Goal: Information Seeking & Learning: Find specific fact

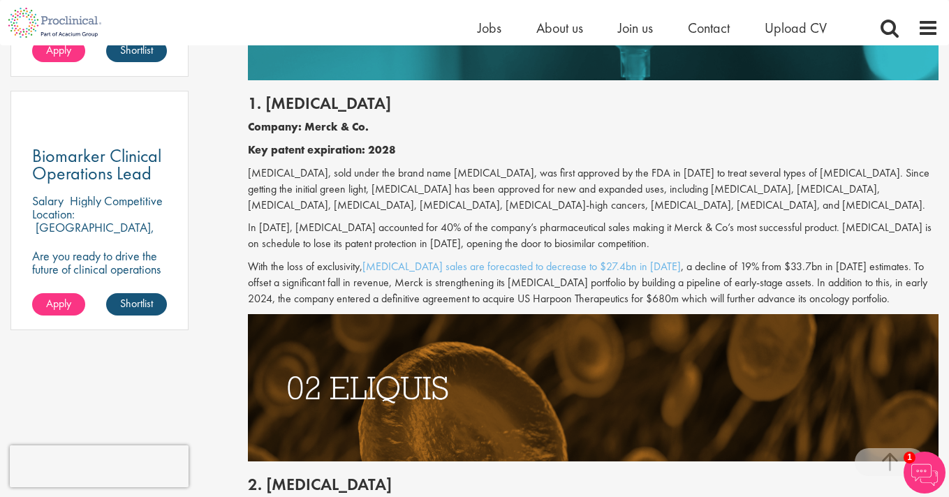
scroll to position [1047, 0]
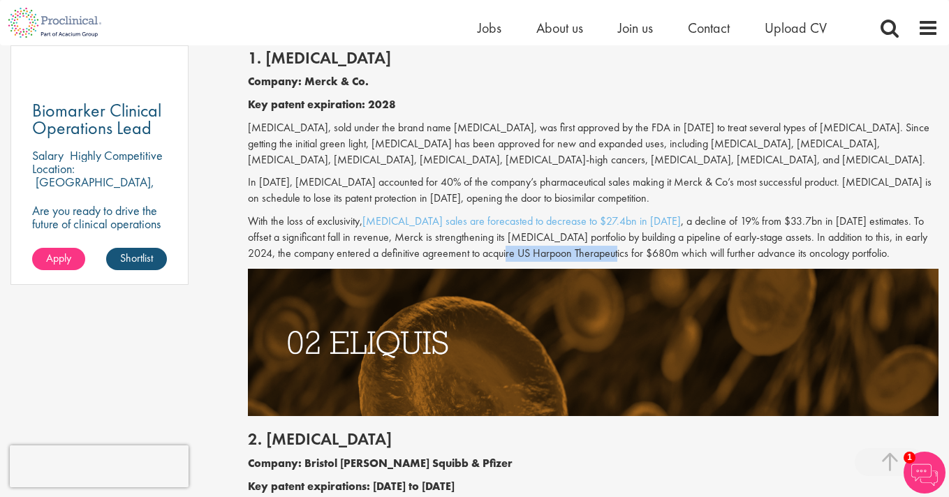
drag, startPoint x: 472, startPoint y: 243, endPoint x: 581, endPoint y: 239, distance: 109.0
click at [581, 239] on p "With the loss of exclusivity, [MEDICAL_DATA] sales are forecasted to decrease t…" at bounding box center [593, 238] width 690 height 48
copy p "US Harpoon Therapeutics"
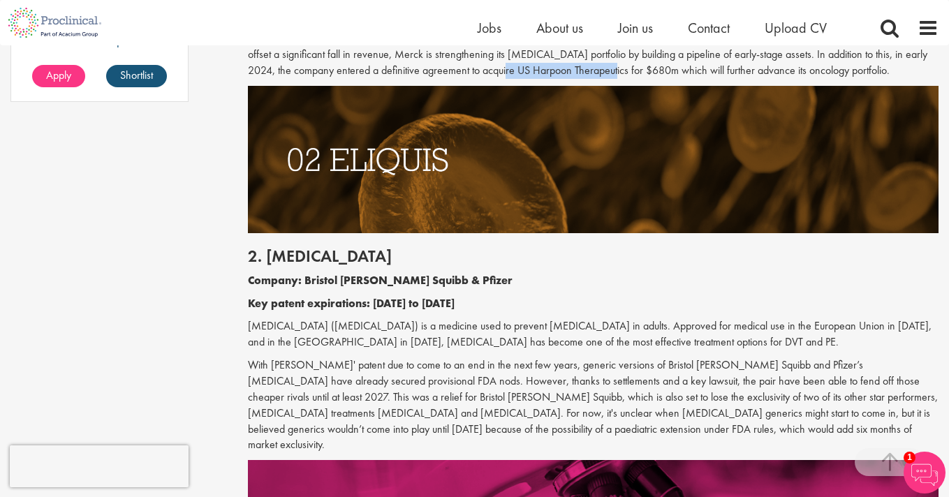
scroll to position [1234, 0]
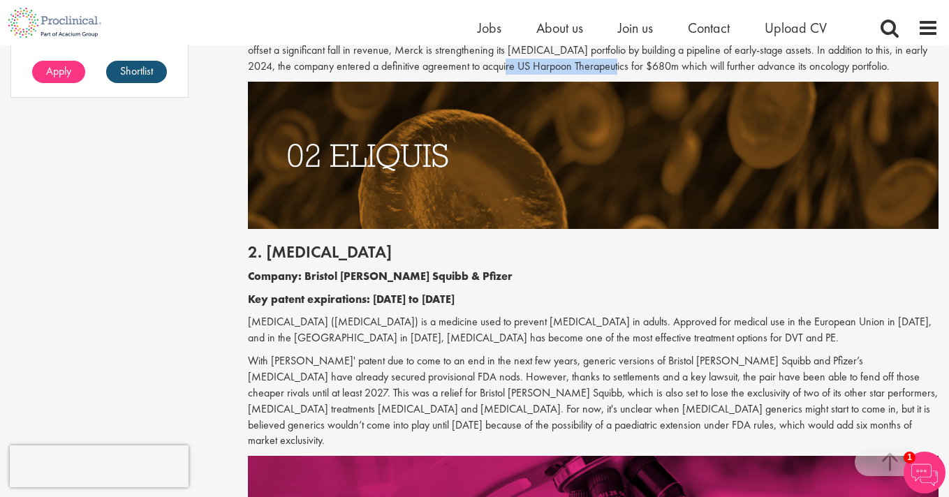
click at [295, 244] on h2 "2. [MEDICAL_DATA]" at bounding box center [593, 252] width 690 height 18
drag, startPoint x: 309, startPoint y: 262, endPoint x: 465, endPoint y: 259, distance: 156.4
click at [465, 269] on b "Company: Bristol [PERSON_NAME] Squibb & Pfizer" at bounding box center [380, 276] width 265 height 15
copy b "Bristol [PERSON_NAME] Squibb & Pfizer"
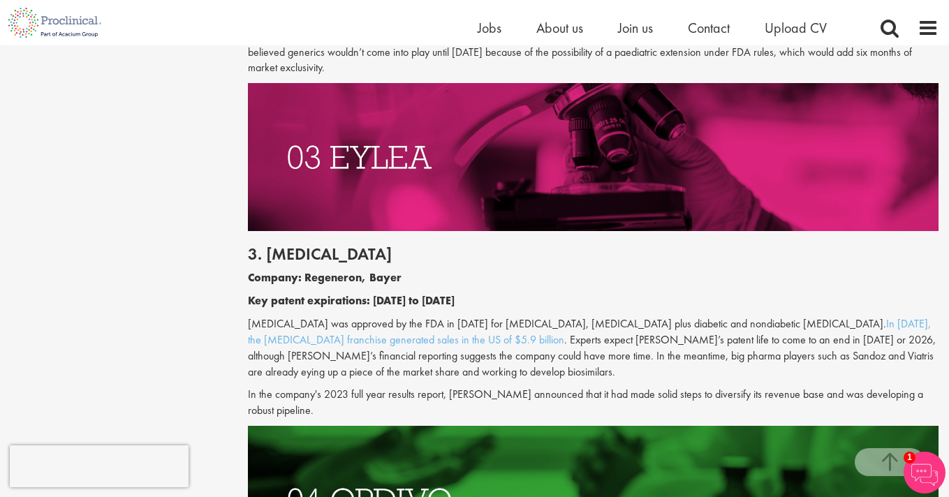
scroll to position [1609, 0]
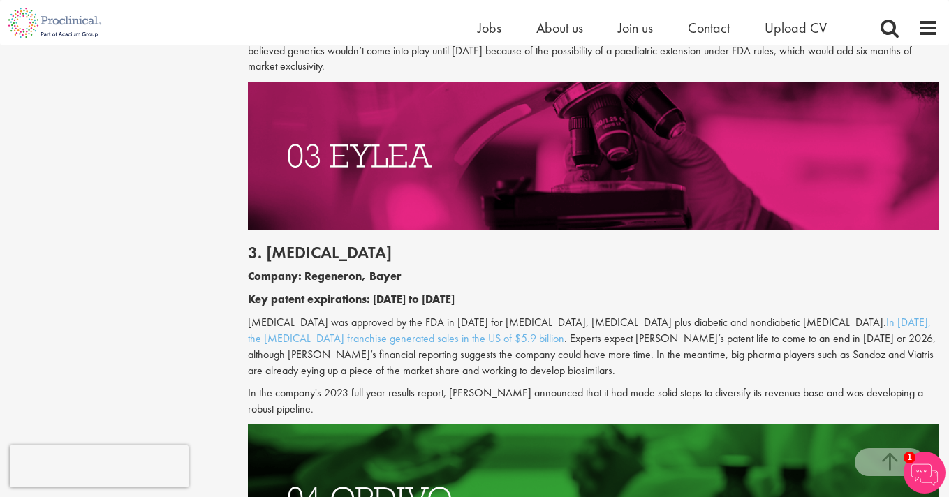
click at [290, 244] on h2 "3. [MEDICAL_DATA]" at bounding box center [593, 253] width 690 height 18
copy h2 "[MEDICAL_DATA]"
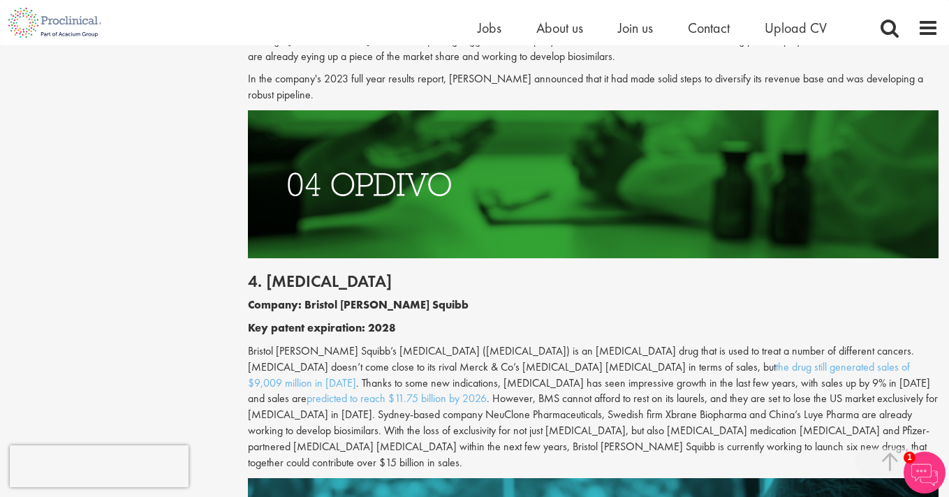
scroll to position [1928, 0]
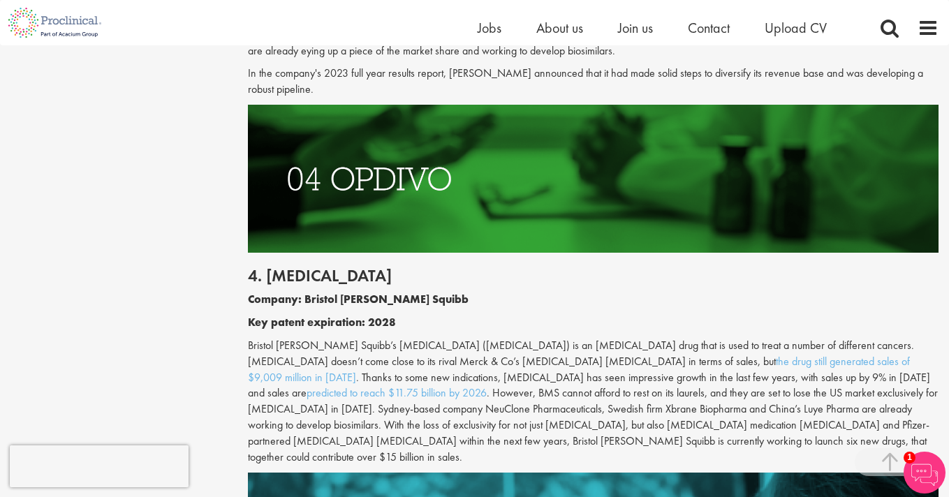
click at [640, 359] on p "Bristol [PERSON_NAME] Squibb’s [MEDICAL_DATA] ([MEDICAL_DATA]) is an [MEDICAL_D…" at bounding box center [593, 402] width 690 height 128
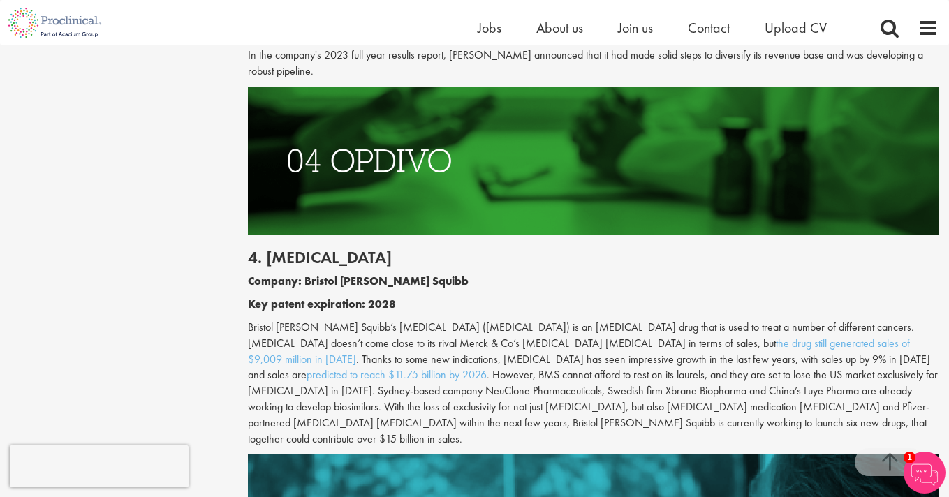
scroll to position [1951, 0]
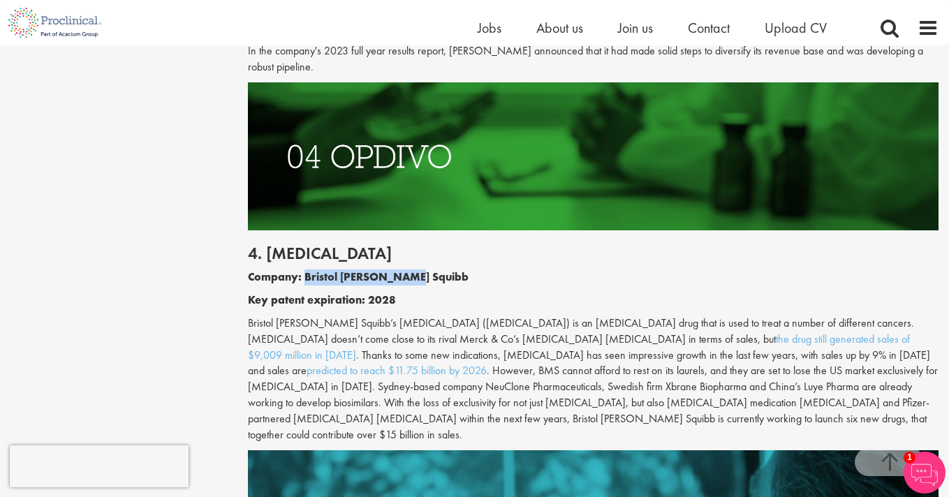
drag, startPoint x: 309, startPoint y: 236, endPoint x: 427, endPoint y: 240, distance: 117.4
click at [427, 269] on p "Company: Bristol [PERSON_NAME] Squibb" at bounding box center [593, 277] width 690 height 16
copy b "Bristol [PERSON_NAME] Squibb"
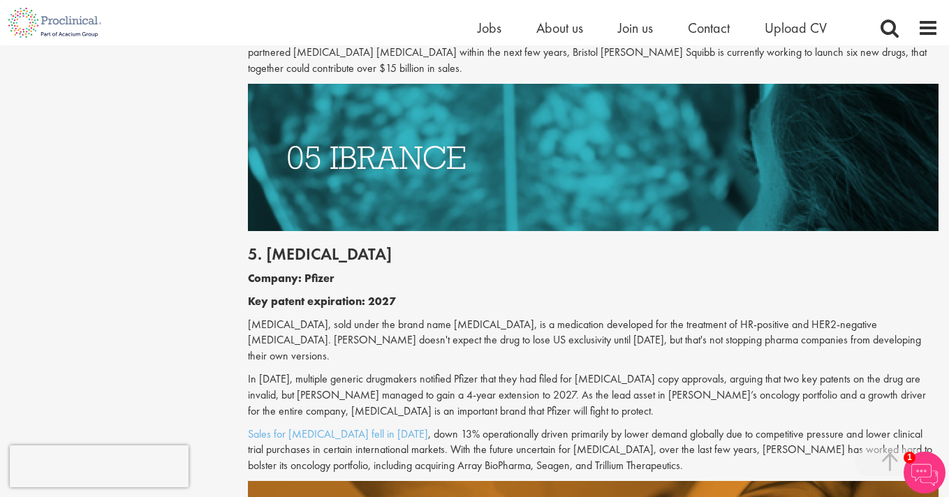
scroll to position [2318, 0]
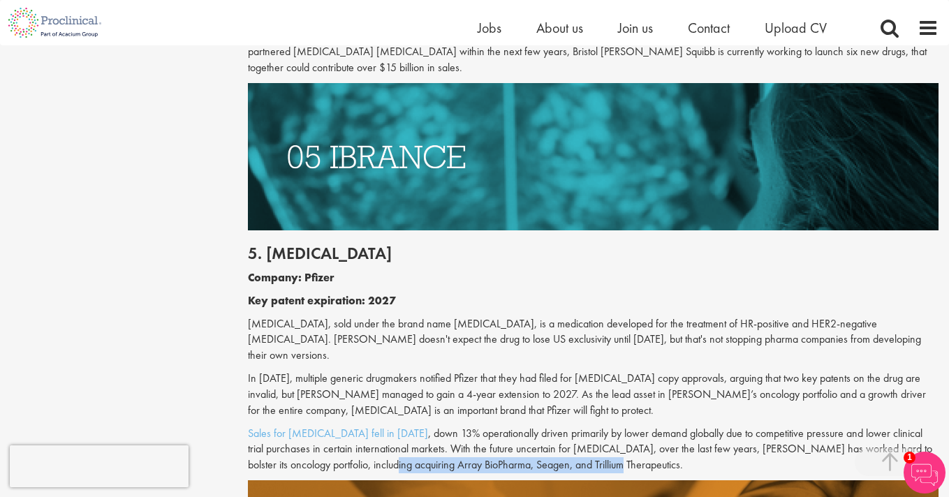
drag, startPoint x: 293, startPoint y: 383, endPoint x: 519, endPoint y: 381, distance: 226.9
click at [519, 426] on p "Sales for [MEDICAL_DATA] fell in [DATE] , down 13% operationally driven primari…" at bounding box center [593, 450] width 690 height 48
copy p "Array BioPharma, Seagen, and Trillium Therapeutics."
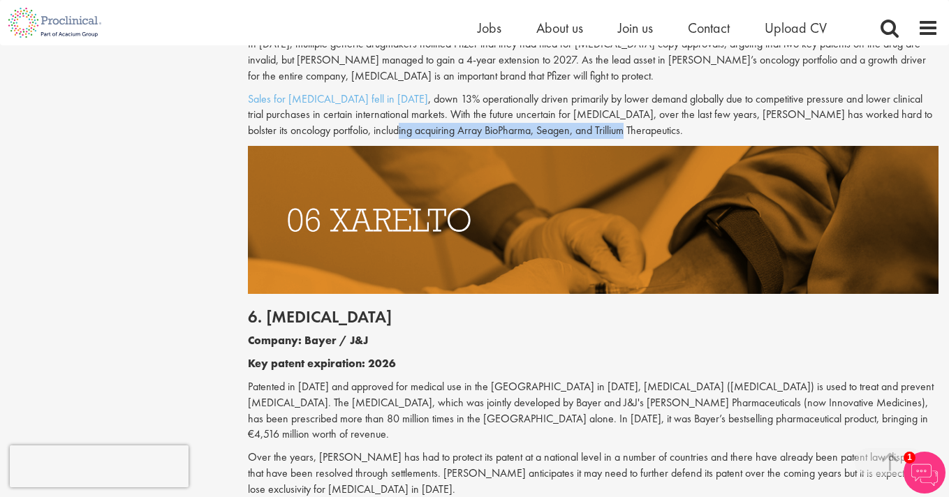
scroll to position [2657, 0]
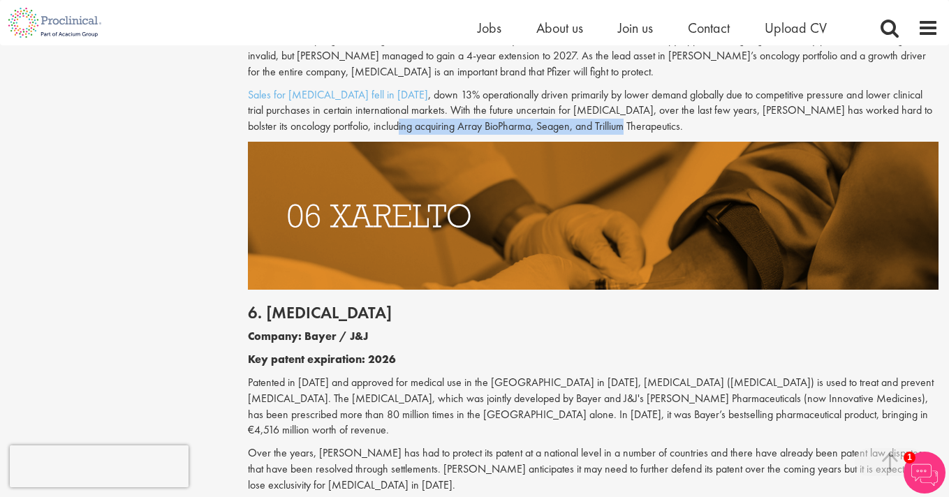
click at [286, 304] on h2 "6. [MEDICAL_DATA]" at bounding box center [593, 313] width 690 height 18
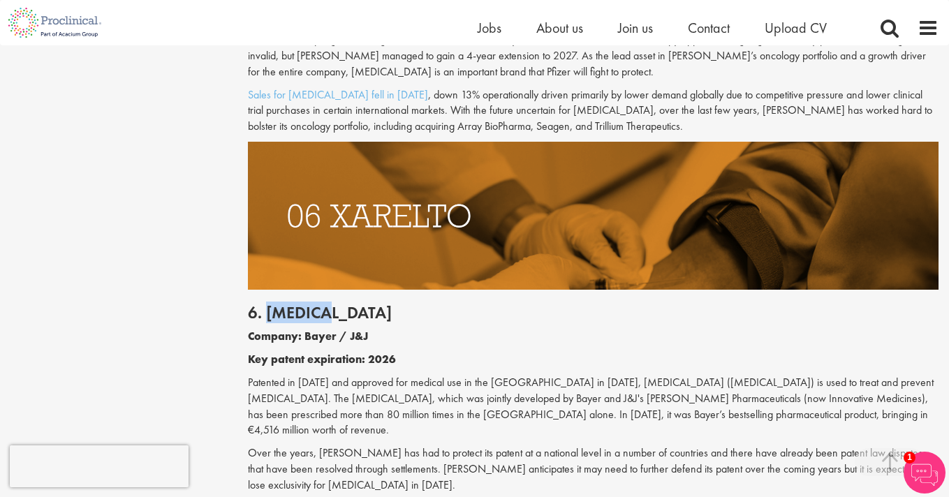
copy h2 "[MEDICAL_DATA]"
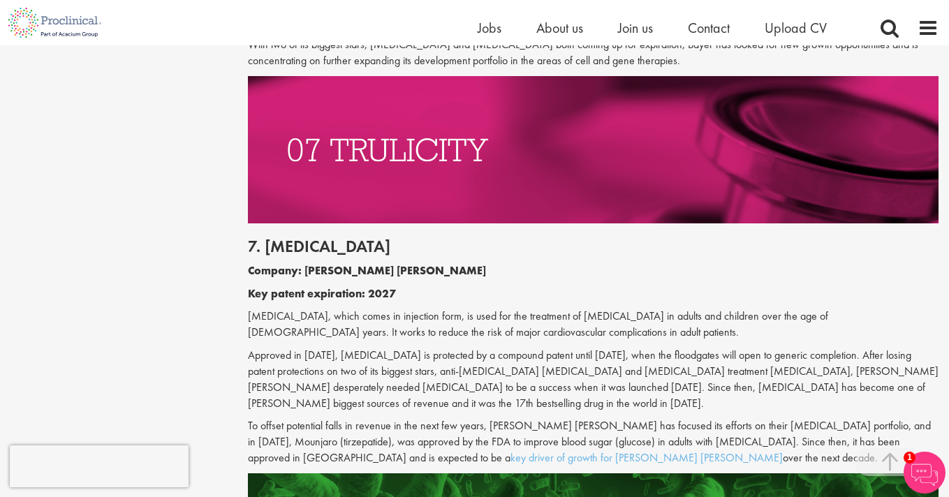
scroll to position [3129, 0]
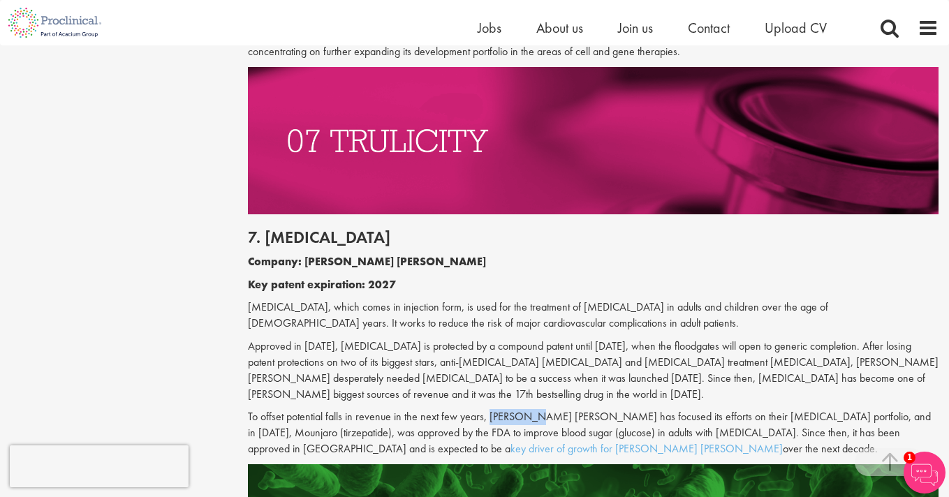
drag, startPoint x: 515, startPoint y: 292, endPoint x: 487, endPoint y: 294, distance: 28.7
click at [487, 409] on p "To offset potential falls in revenue in the next few years, [PERSON_NAME] [PERS…" at bounding box center [593, 433] width 690 height 48
copy p "[PERSON_NAME] [PERSON_NAME]"
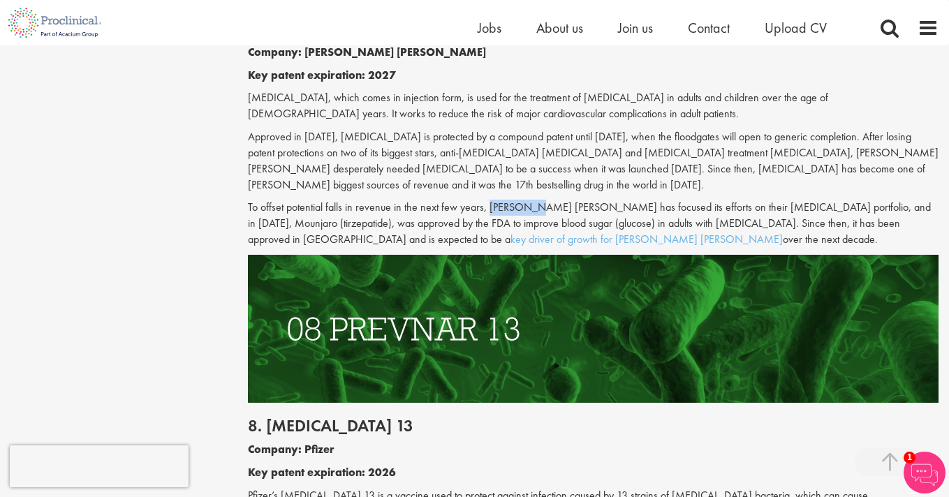
scroll to position [3454, 0]
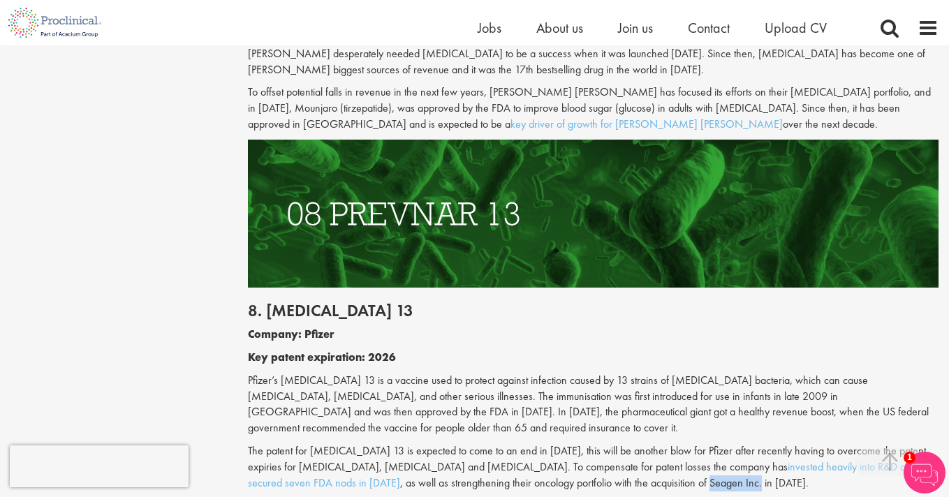
drag, startPoint x: 510, startPoint y: 349, endPoint x: 559, endPoint y: 348, distance: 48.9
click at [559, 443] on p "The patent for [MEDICAL_DATA] 13 is expected to come to an end in [DATE], this …" at bounding box center [593, 467] width 690 height 48
copy p "Seagen Inc."
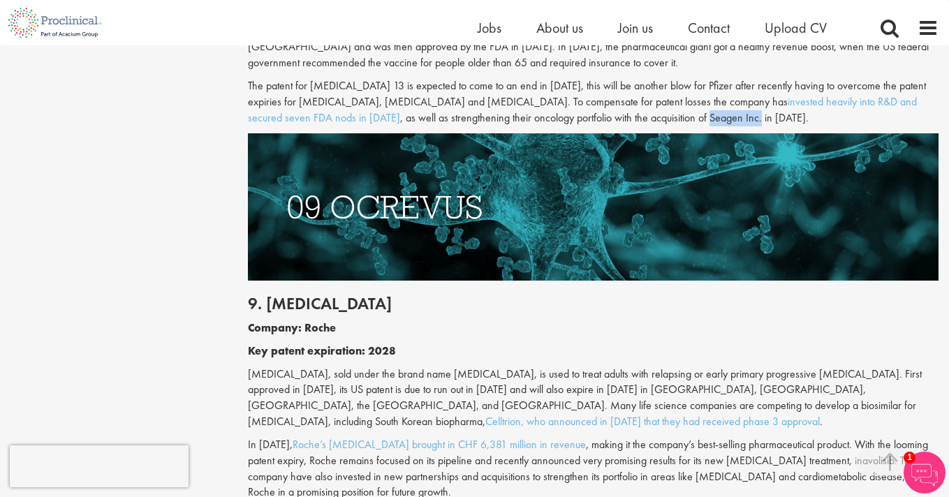
scroll to position [3825, 0]
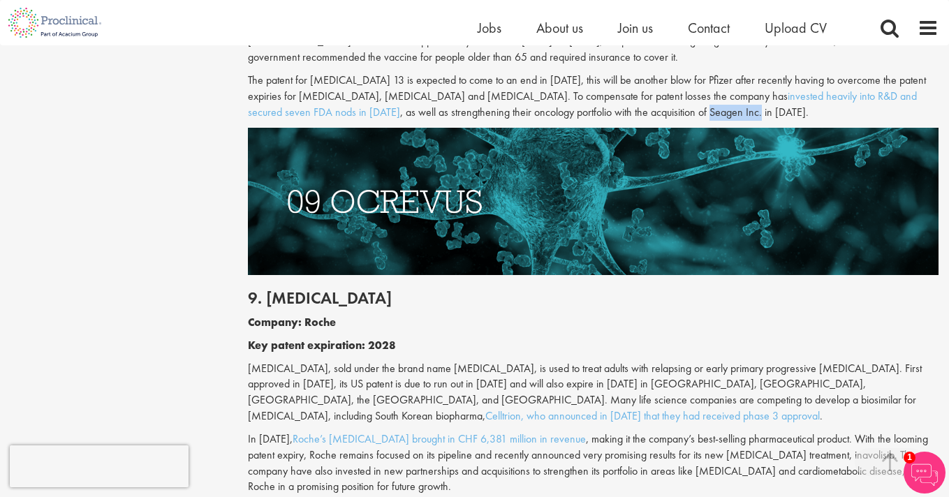
click at [295, 289] on h2 "9. [MEDICAL_DATA]" at bounding box center [593, 298] width 690 height 18
copy h2 "[MEDICAL_DATA]"
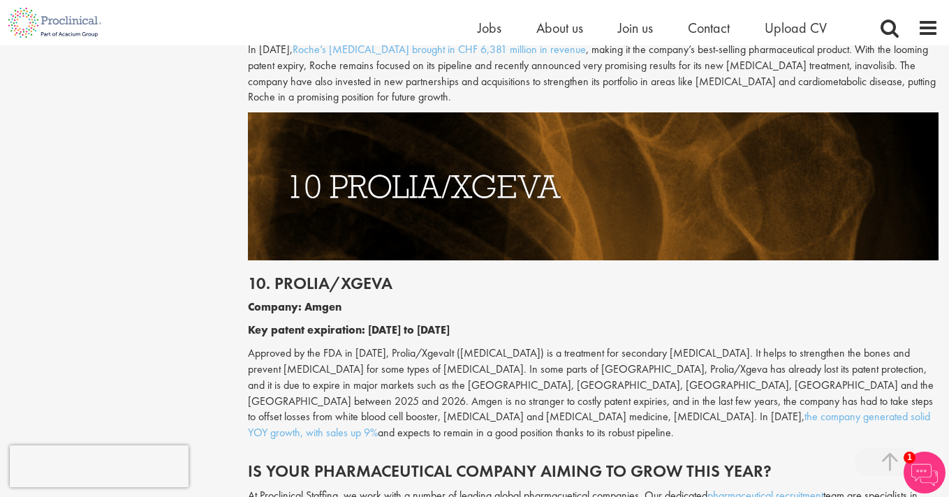
scroll to position [4227, 0]
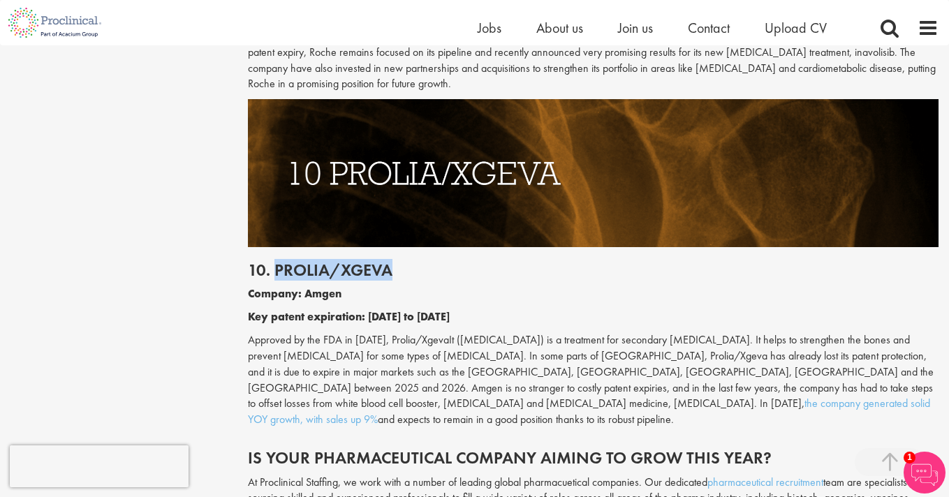
drag, startPoint x: 277, startPoint y: 118, endPoint x: 388, endPoint y: 114, distance: 111.1
click at [388, 261] on h2 "10. Prolia/Xgeva" at bounding box center [593, 270] width 690 height 18
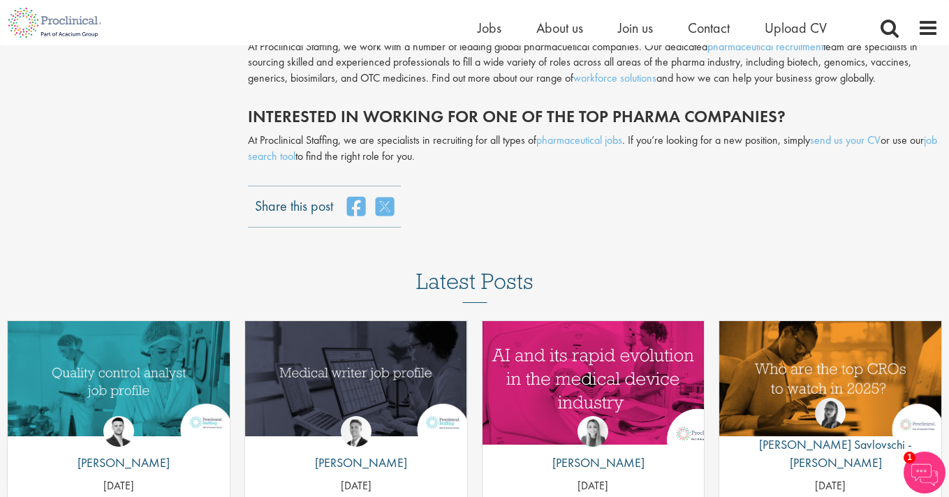
scroll to position [4681, 0]
